Goal: Information Seeking & Learning: Check status

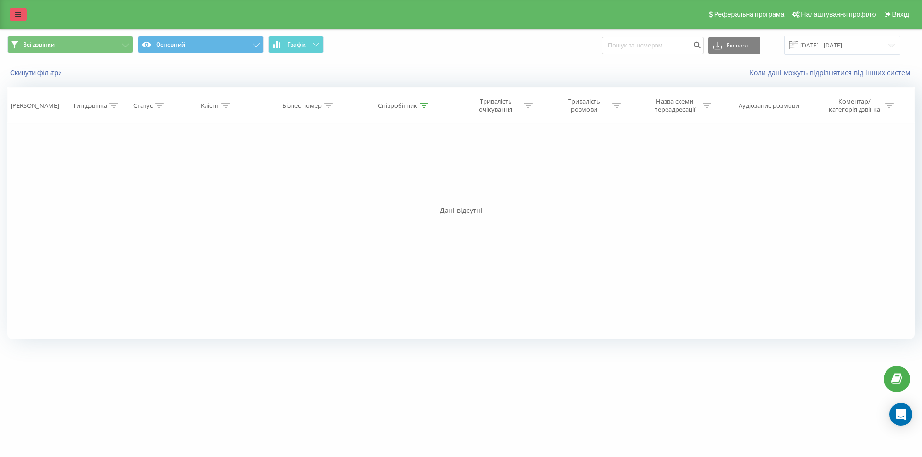
click at [18, 17] on icon at bounding box center [18, 14] width 6 height 7
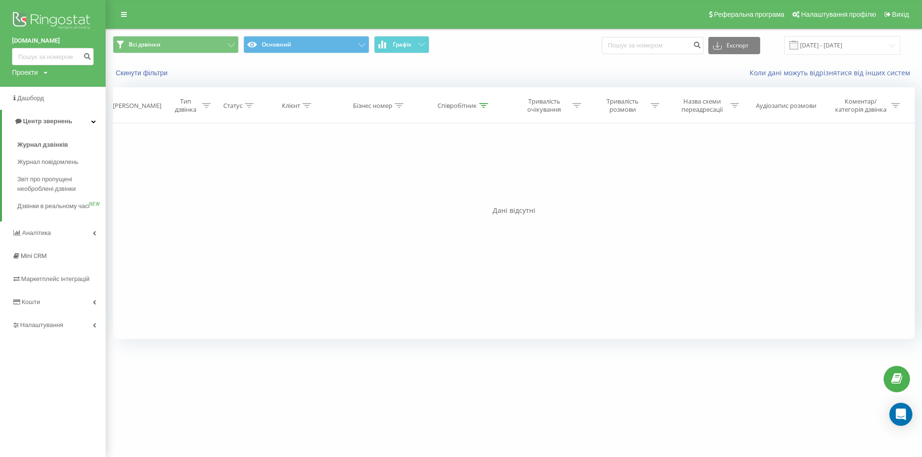
click at [64, 19] on img at bounding box center [53, 22] width 82 height 24
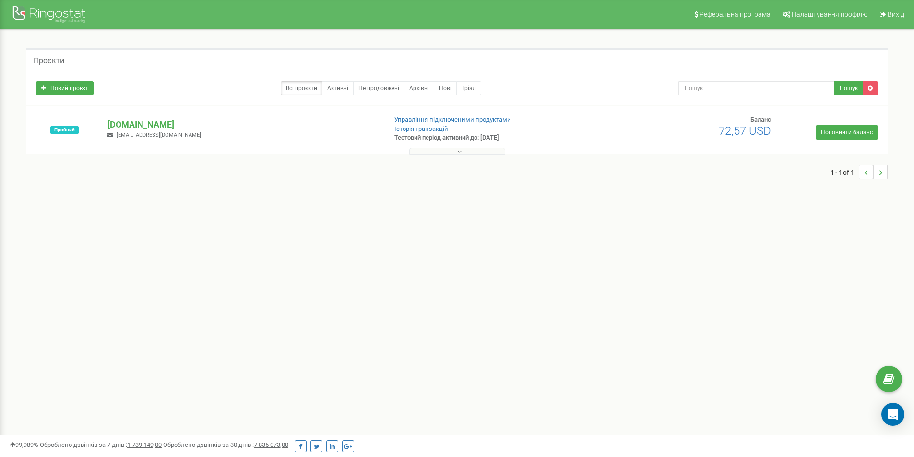
click at [459, 147] on div at bounding box center [457, 149] width 857 height 10
click at [461, 152] on icon at bounding box center [459, 151] width 4 height 7
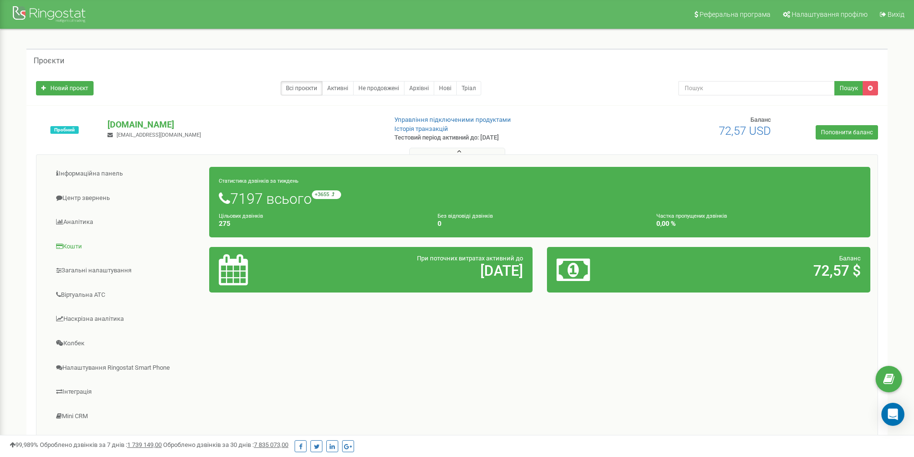
scroll to position [48, 0]
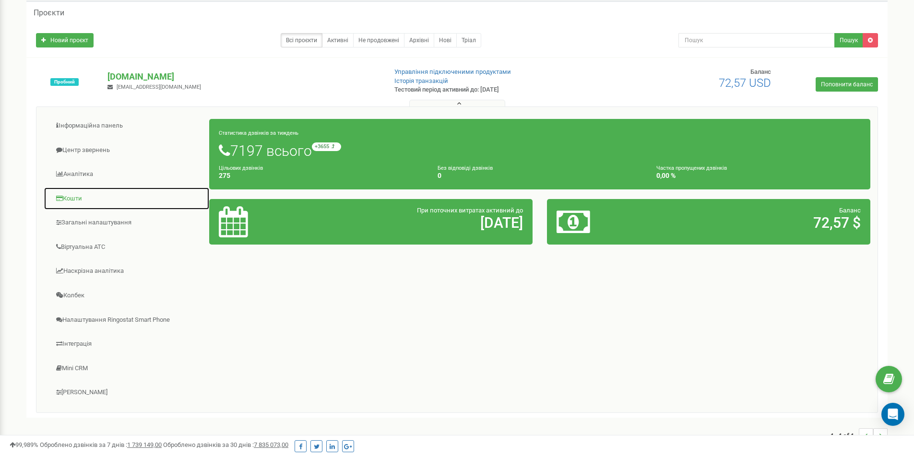
click at [80, 199] on link "Кошти" at bounding box center [127, 199] width 166 height 24
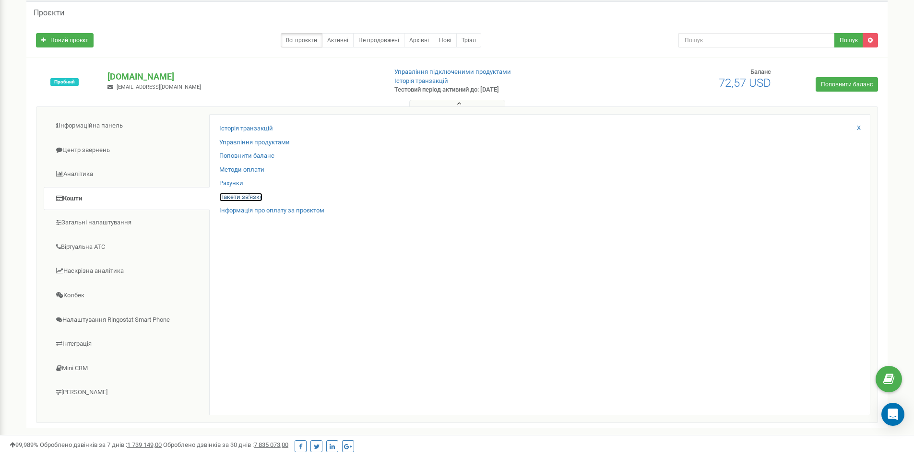
click at [254, 194] on link "Пакети зв'язку" at bounding box center [240, 197] width 43 height 9
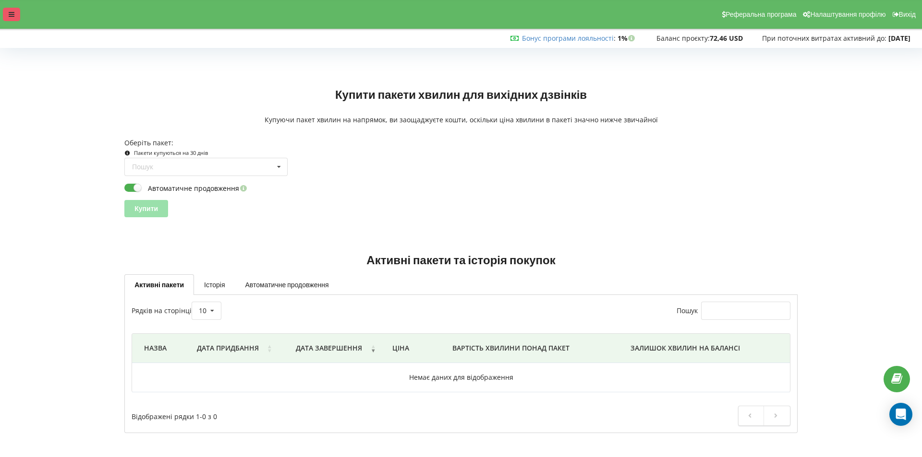
click at [12, 12] on icon at bounding box center [12, 14] width 6 height 7
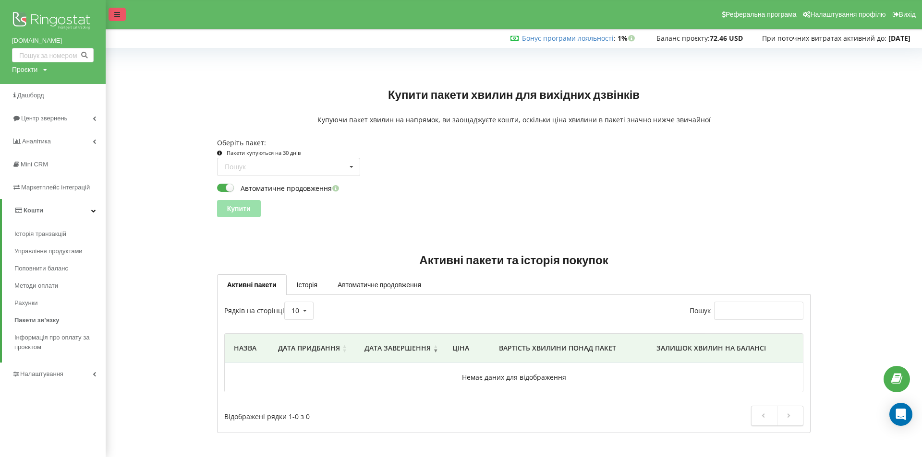
click at [119, 15] on icon at bounding box center [117, 14] width 6 height 7
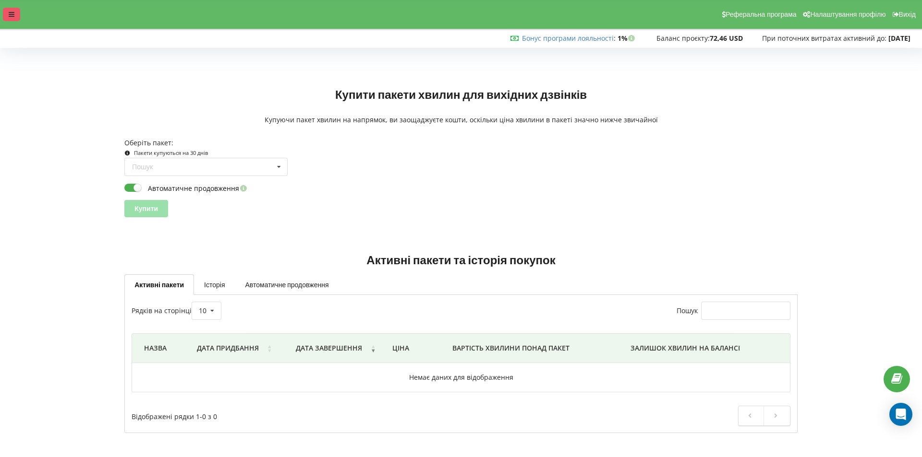
click at [10, 15] on icon at bounding box center [12, 14] width 6 height 7
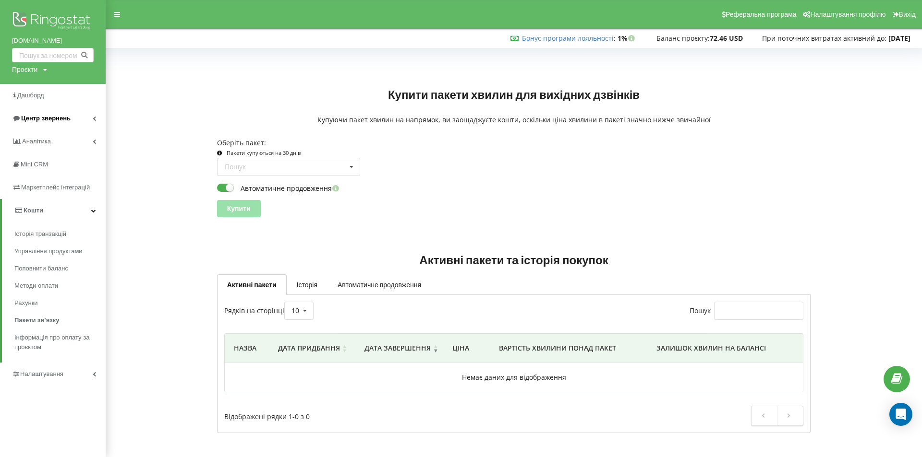
click at [48, 116] on span "Центр звернень" at bounding box center [45, 118] width 49 height 7
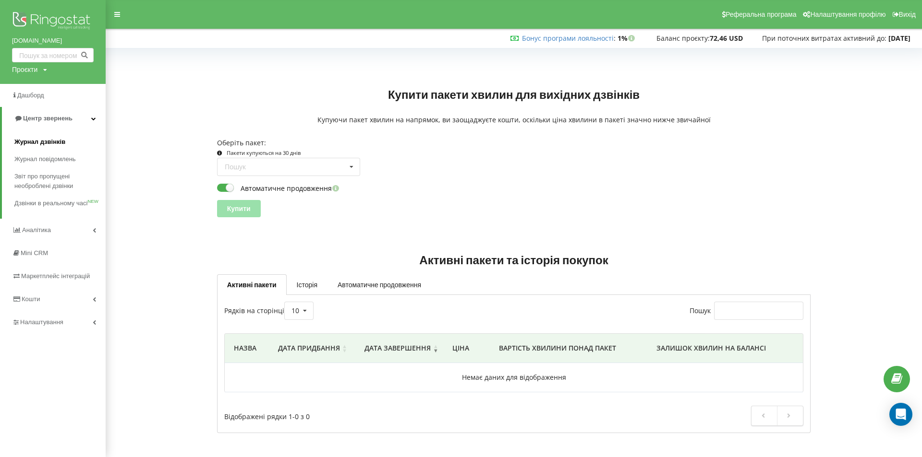
click at [47, 141] on span "Журнал дзвінків" at bounding box center [39, 142] width 51 height 10
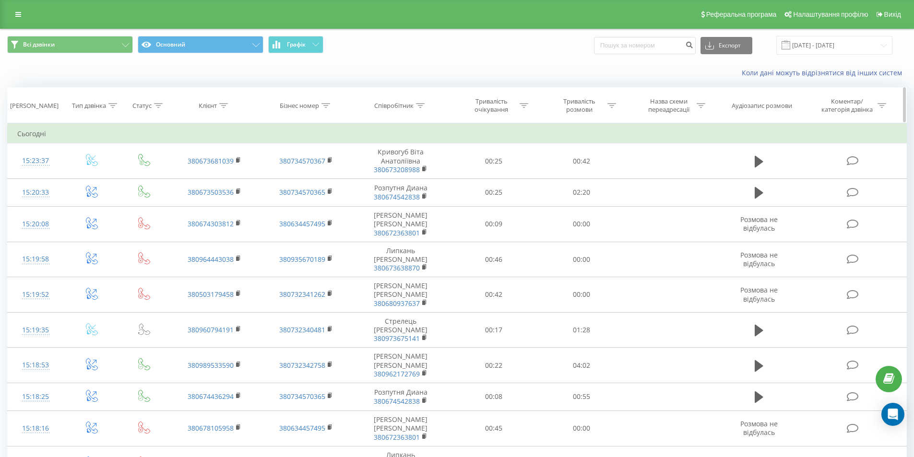
click at [419, 106] on icon at bounding box center [420, 105] width 9 height 5
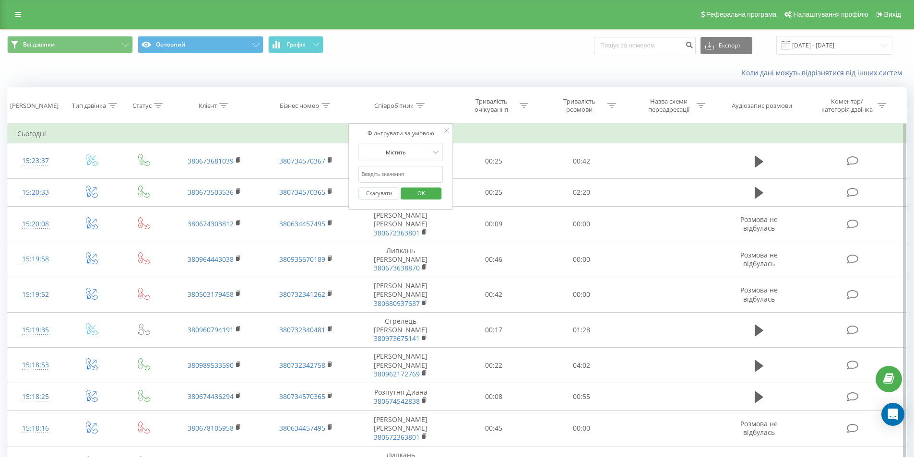
click at [395, 175] on input "text" at bounding box center [401, 174] width 84 height 17
type input "шоку"
click at [432, 189] on span "OK" at bounding box center [421, 193] width 27 height 15
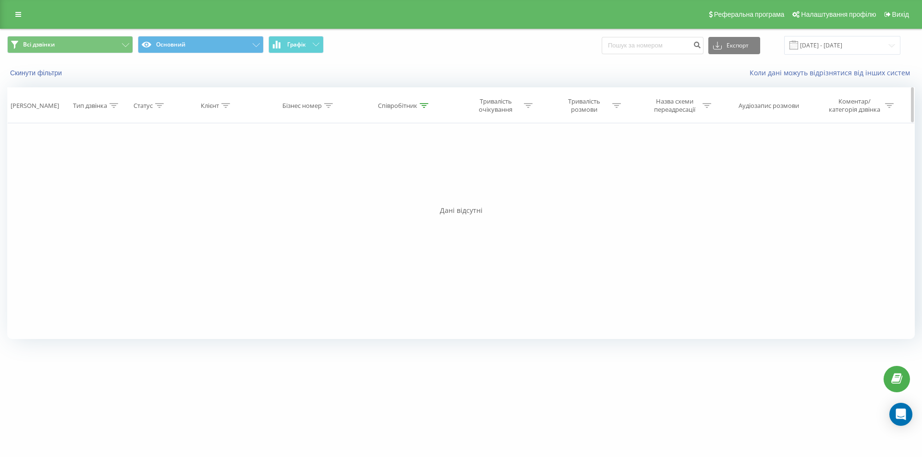
click at [423, 109] on div at bounding box center [423, 106] width 9 height 8
click at [388, 194] on button "Скасувати" at bounding box center [382, 194] width 41 height 12
